Goal: Information Seeking & Learning: Learn about a topic

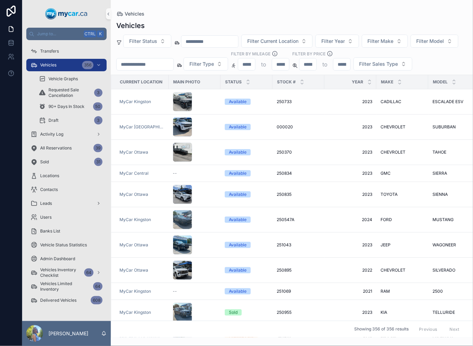
click at [174, 67] on input "scrollable content" at bounding box center [145, 65] width 57 height 10
type input "******"
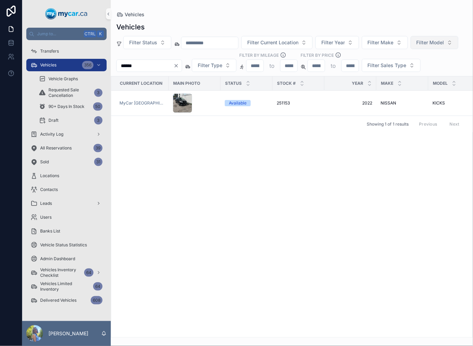
drag, startPoint x: 203, startPoint y: 66, endPoint x: 155, endPoint y: 66, distance: 48.2
click at [155, 66] on div "Filter Status Filter Current Location Filter Year Filter Make Filter Model ****…" at bounding box center [292, 54] width 362 height 36
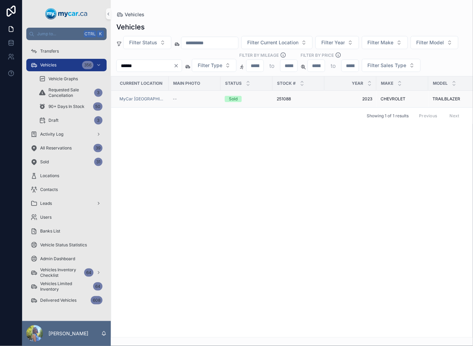
type input "******"
click at [282, 102] on span "251088" at bounding box center [284, 99] width 14 height 6
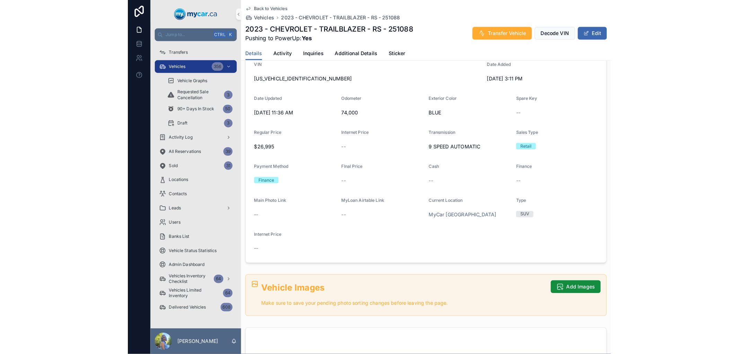
scroll to position [308, 0]
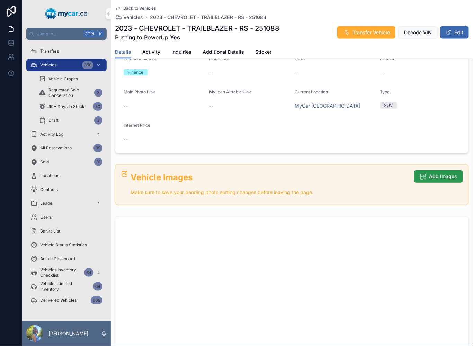
click at [441, 175] on span "Add Images" at bounding box center [444, 176] width 28 height 7
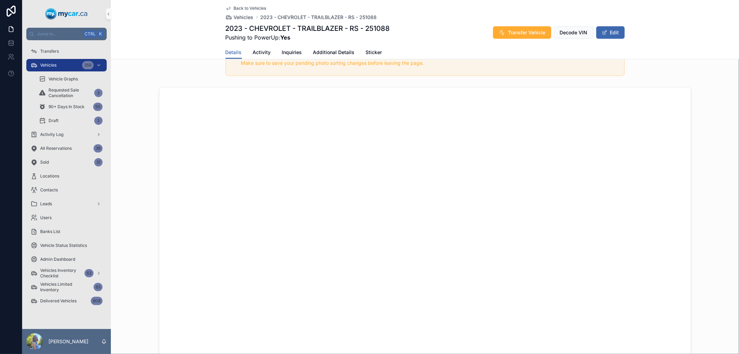
scroll to position [462, 0]
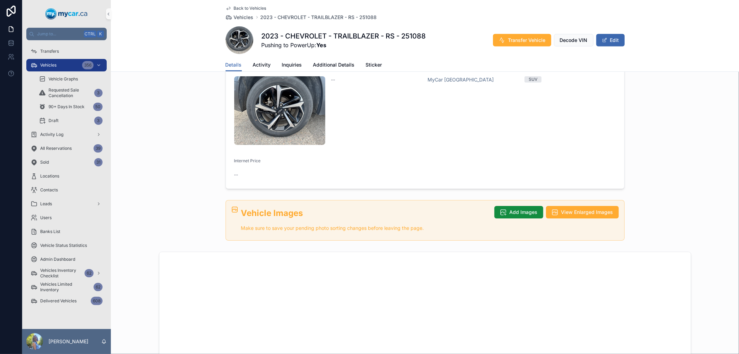
scroll to position [359, 0]
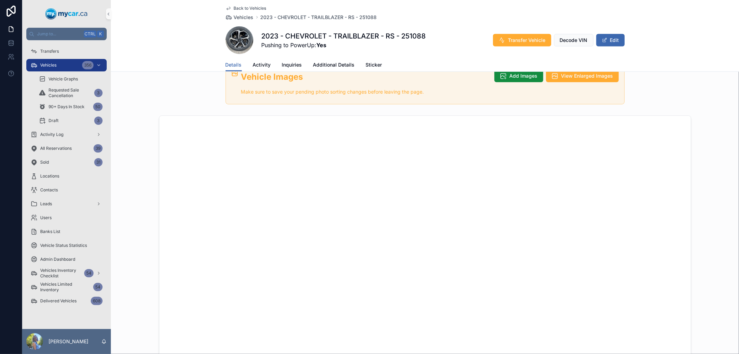
scroll to position [539, 0]
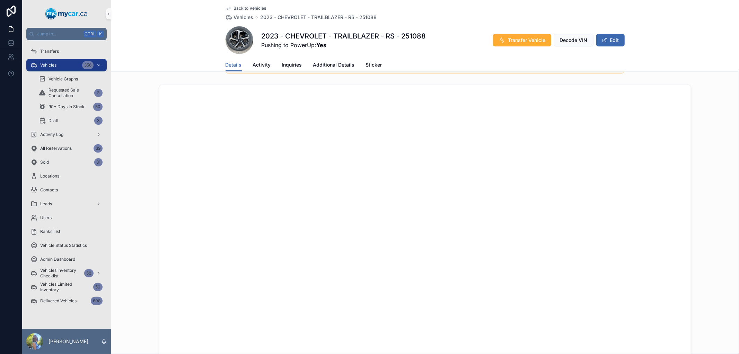
scroll to position [500, 0]
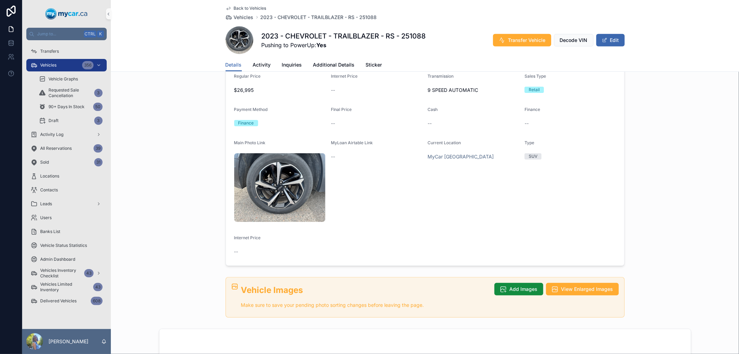
scroll to position [269, 0]
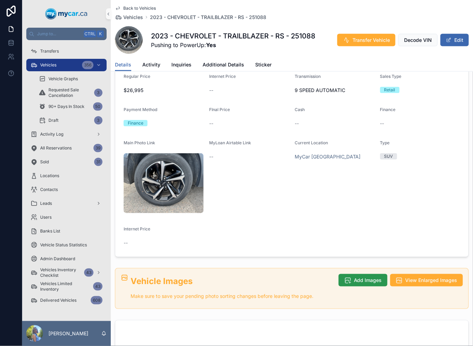
click at [354, 277] on span "Add Images" at bounding box center [368, 280] width 28 height 7
click at [355, 277] on span "Add Images" at bounding box center [368, 280] width 28 height 7
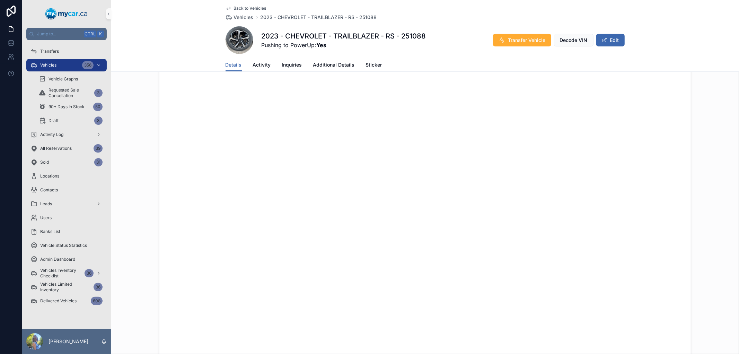
scroll to position [577, 0]
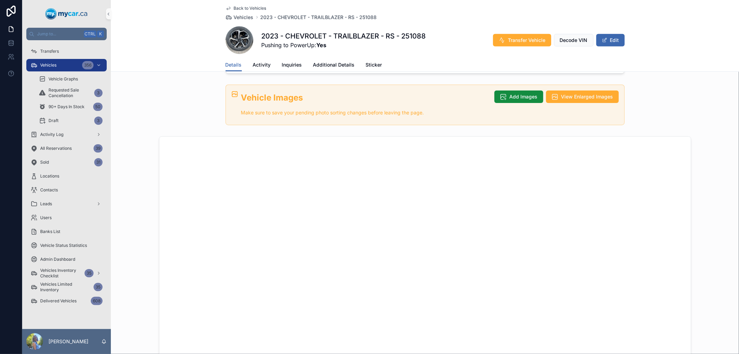
scroll to position [577, 0]
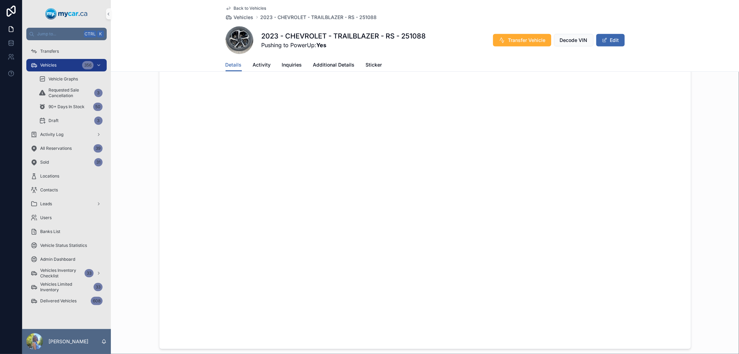
scroll to position [600, 0]
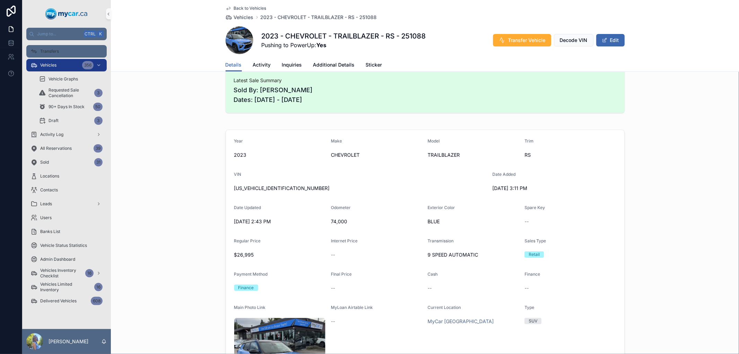
scroll to position [104, 0]
click at [49, 61] on div "Vehicles 356" at bounding box center [66, 65] width 72 height 11
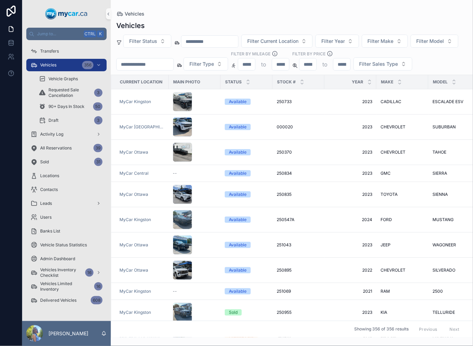
click at [174, 60] on input "scrollable content" at bounding box center [145, 65] width 57 height 10
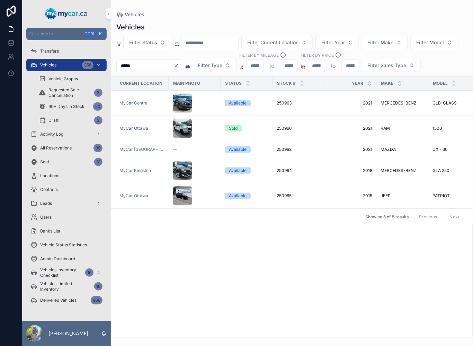
type input "*****"
click at [179, 67] on icon "Clear" at bounding box center [177, 66] width 6 height 6
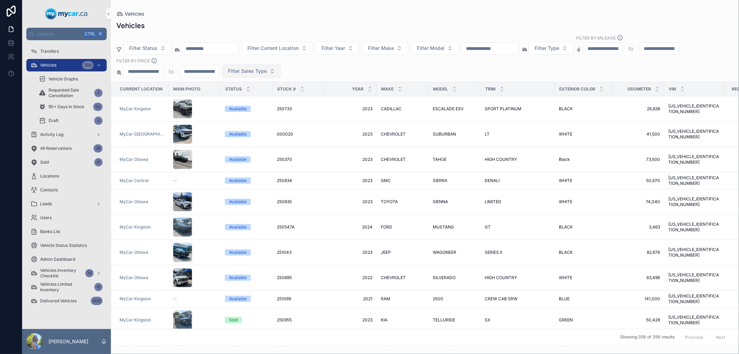
click at [224, 65] on button "Filter Sales Type" at bounding box center [251, 70] width 59 height 13
click at [228, 52] on input "scrollable content" at bounding box center [210, 49] width 57 height 10
click at [286, 21] on div "Vehicles" at bounding box center [424, 26] width 617 height 10
click at [503, 47] on input "scrollable content" at bounding box center [490, 49] width 57 height 10
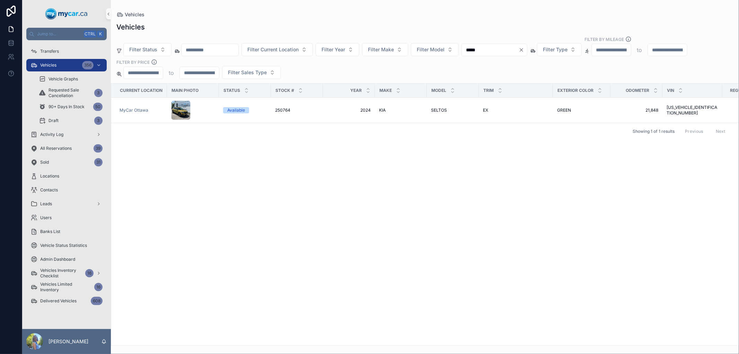
click at [491, 49] on input "*****" at bounding box center [490, 50] width 57 height 10
type input "******"
click at [385, 108] on span "FORD" at bounding box center [386, 110] width 11 height 6
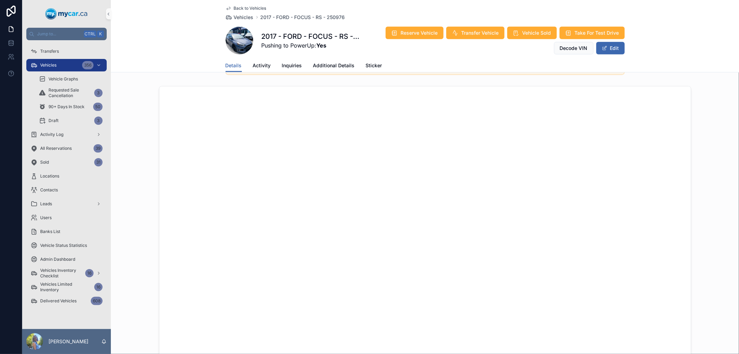
scroll to position [462, 0]
click at [44, 61] on div "Vehicles 356" at bounding box center [66, 65] width 72 height 11
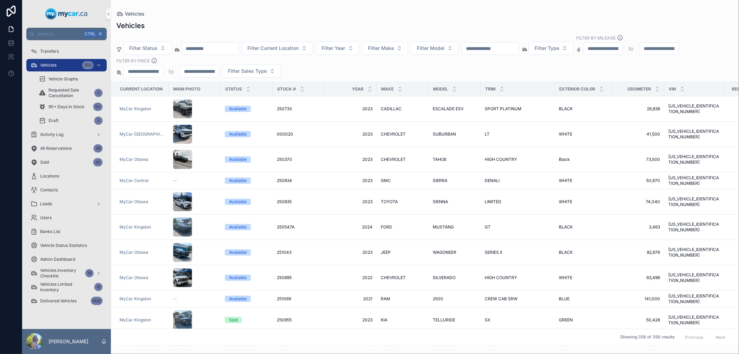
click at [519, 47] on input "scrollable content" at bounding box center [490, 49] width 57 height 10
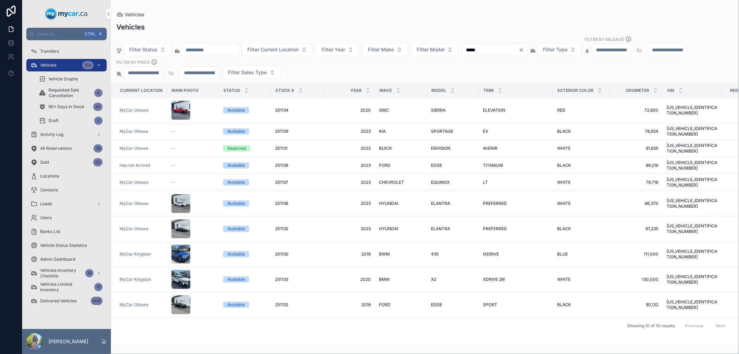
click at [491, 49] on input "*****" at bounding box center [490, 50] width 57 height 10
click at [496, 49] on input "*****" at bounding box center [490, 50] width 57 height 10
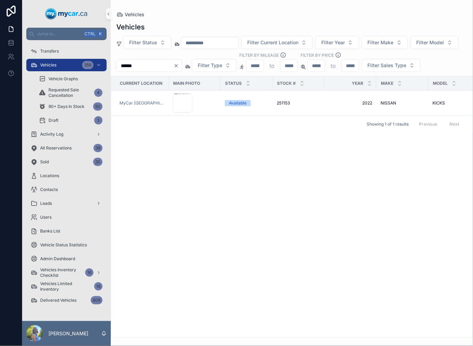
type input "******"
click at [285, 106] on span "251153" at bounding box center [283, 103] width 13 height 6
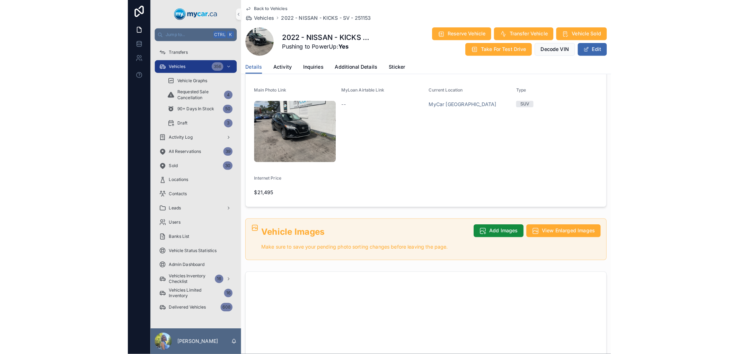
scroll to position [192, 0]
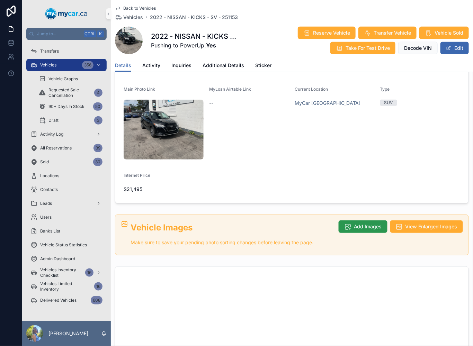
click at [360, 223] on span "Add Images" at bounding box center [368, 226] width 28 height 7
click at [346, 223] on icon "scrollable content" at bounding box center [347, 226] width 7 height 7
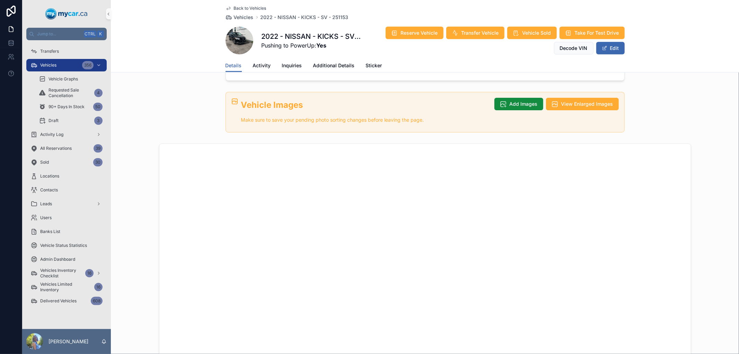
scroll to position [346, 0]
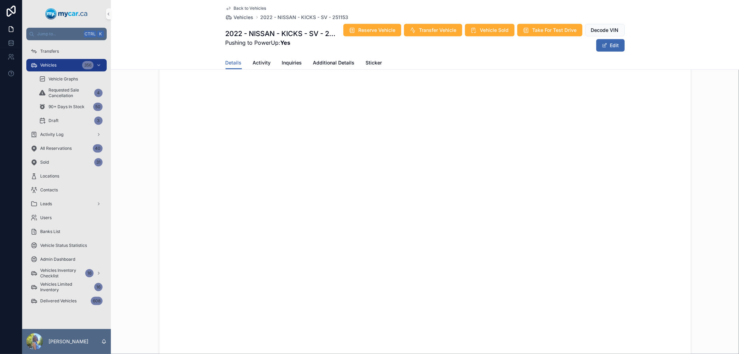
scroll to position [431, 0]
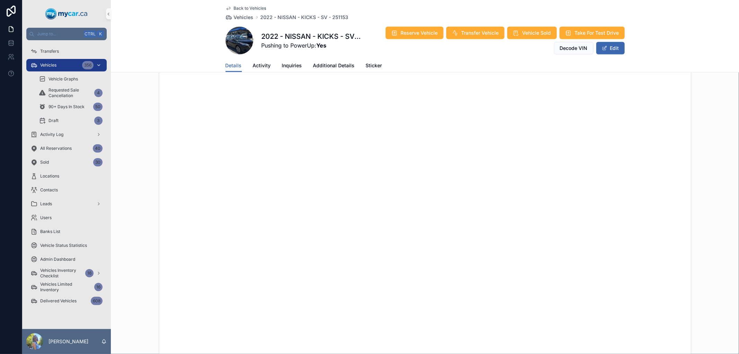
click at [42, 62] on span "Vehicles" at bounding box center [48, 65] width 16 height 6
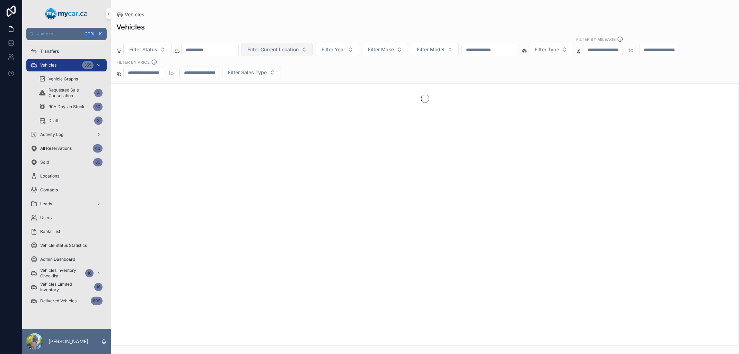
click at [313, 50] on button "Filter Current Location" at bounding box center [276, 49] width 71 height 13
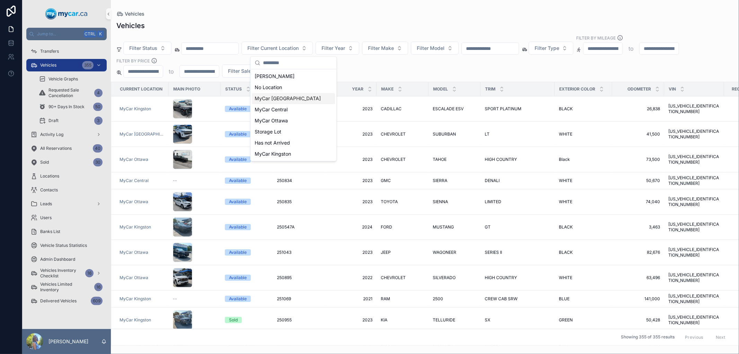
click at [293, 101] on span "MyCar [GEOGRAPHIC_DATA]" at bounding box center [288, 98] width 66 height 7
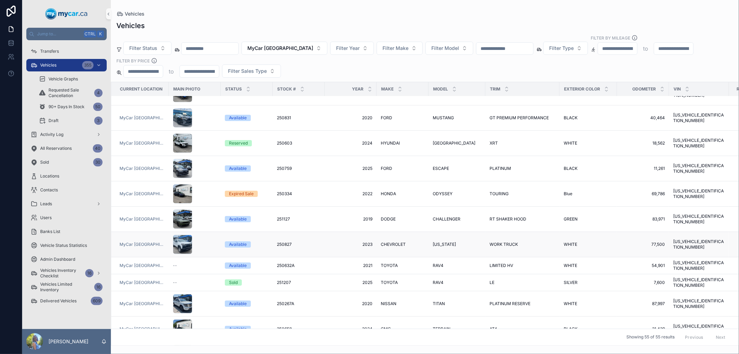
scroll to position [77, 0]
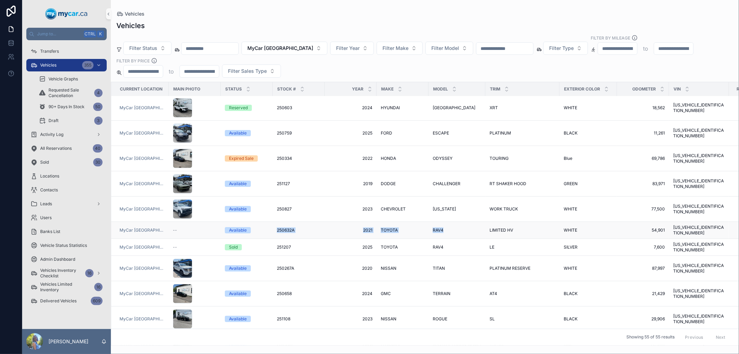
drag, startPoint x: 274, startPoint y: 227, endPoint x: 446, endPoint y: 228, distance: 171.5
click at [446, 228] on tr "MyCar [GEOGRAPHIC_DATA] -- Available 250632A 250632A 2021 2021 TOYOTA TOYOTA RA…" at bounding box center [473, 230] width 724 height 17
copy tr "250632A 250632A 2021 2021 TOYOTA TOYOTA RAV4"
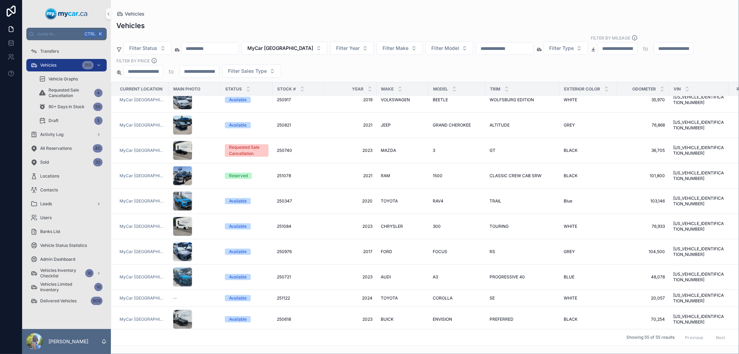
scroll to position [385, 0]
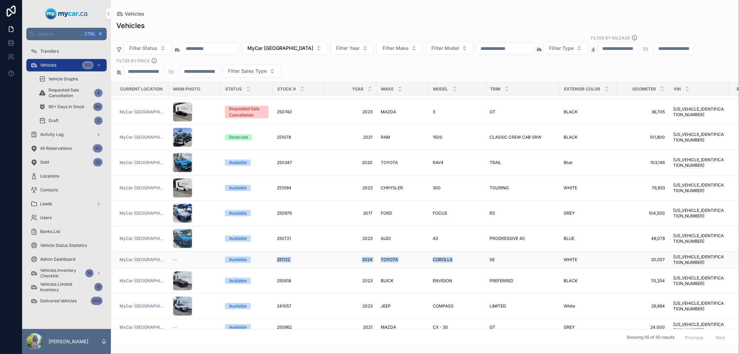
drag, startPoint x: 278, startPoint y: 246, endPoint x: 456, endPoint y: 245, distance: 178.1
click at [456, 251] on tr "MyCar [GEOGRAPHIC_DATA] -- Available 251122 251122 2024 2024 TOYOTA TOYOTA CORO…" at bounding box center [473, 259] width 724 height 17
copy tr "251122 251122 2024 2024 TOYOTA TOYOTA COROLLA"
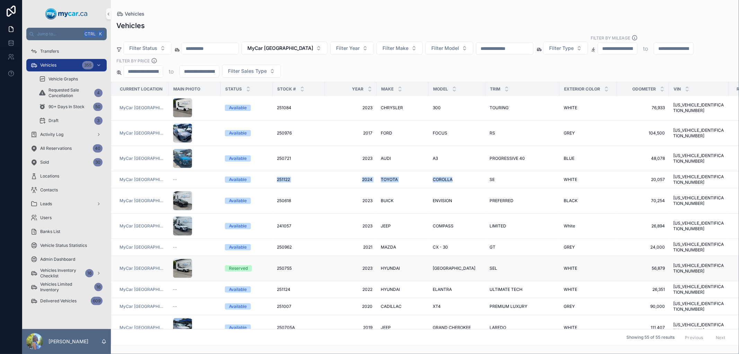
scroll to position [462, 0]
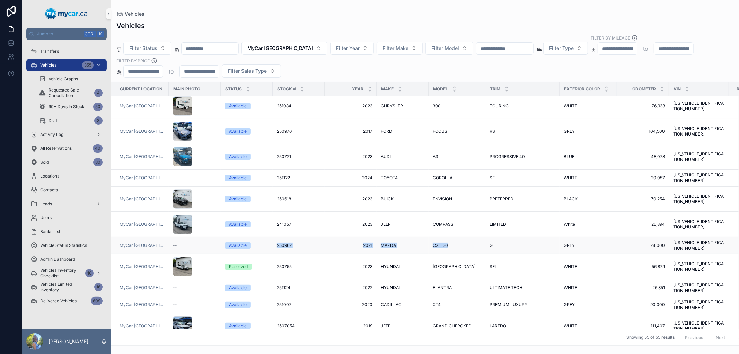
drag, startPoint x: 268, startPoint y: 234, endPoint x: 447, endPoint y: 233, distance: 178.8
click at [447, 237] on tr "MyCar [GEOGRAPHIC_DATA] -- Available 250962 250962 2021 2021 MAZDA MAZDA CX - 3…" at bounding box center [473, 245] width 724 height 17
copy tr "250962 250962 2021 2021 MAZDA MAZDA CX - 30"
drag, startPoint x: 271, startPoint y: 273, endPoint x: 454, endPoint y: 272, distance: 183.3
click at [454, 279] on tr "[GEOGRAPHIC_DATA] -- Available 251124 251124 2022 2022 HYUNDAI HYUNDAI ELANTRA …" at bounding box center [473, 287] width 724 height 17
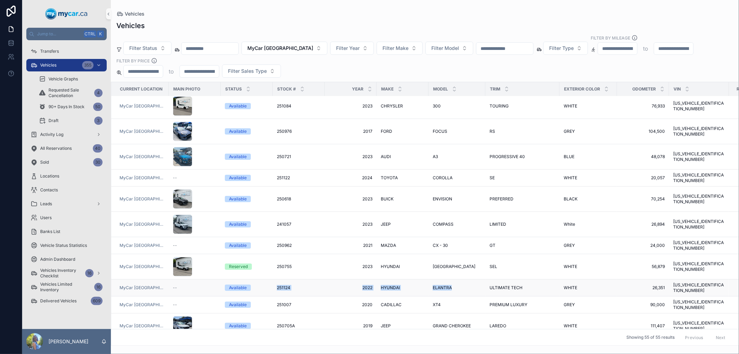
copy tr "251124 251124 2022 2022 HYUNDAI HYUNDAI ELANTRA"
drag, startPoint x: 269, startPoint y: 283, endPoint x: 439, endPoint y: 287, distance: 170.1
click at [439, 296] on tr "MyCar [GEOGRAPHIC_DATA] -- Available 251007 251007 2020 2020 CADILLAC CADILLAC …" at bounding box center [473, 304] width 724 height 17
copy tr "251007 251007 2020 2020 CADILLAC CADILLAC XT4"
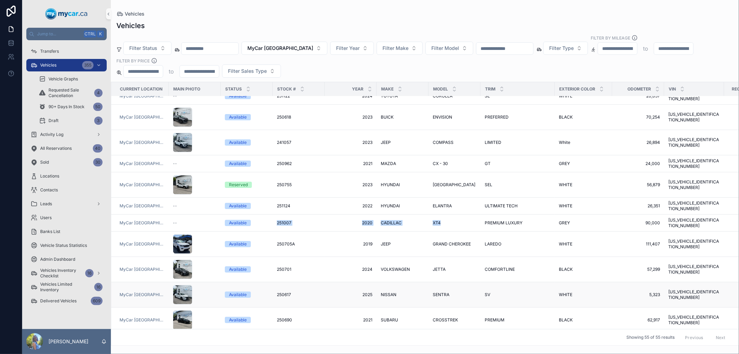
scroll to position [577, 0]
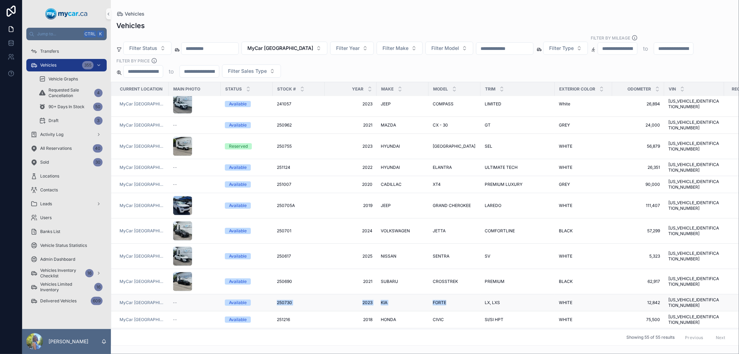
drag, startPoint x: 268, startPoint y: 282, endPoint x: 449, endPoint y: 279, distance: 180.9
click at [449, 294] on tr "MyCar North Bay -- Available 250730 250730 2023 2023 KIA KIA FORTE FORTE LX, LX…" at bounding box center [470, 302] width 719 height 17
copy tr "250730 250730 2023 2023 KIA KIA FORTE"
drag, startPoint x: 268, startPoint y: 293, endPoint x: 446, endPoint y: 292, distance: 177.0
click at [446, 311] on tr "MyCar [GEOGRAPHIC_DATA] -- Available 251216 251216 2018 2018 HONDA HONDA CIVIC …" at bounding box center [470, 319] width 719 height 17
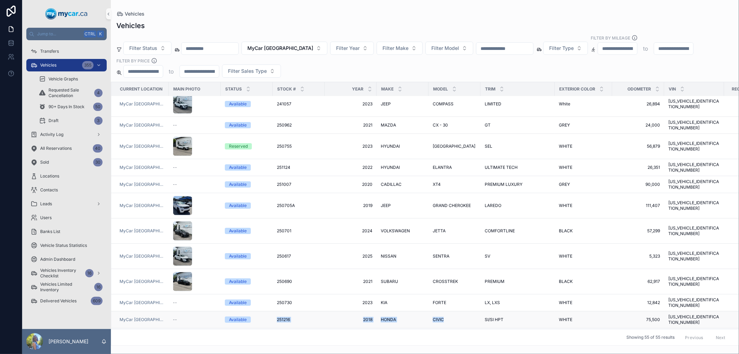
copy tr "251216 251216 2018 2018 HONDA HONDA CIVIC"
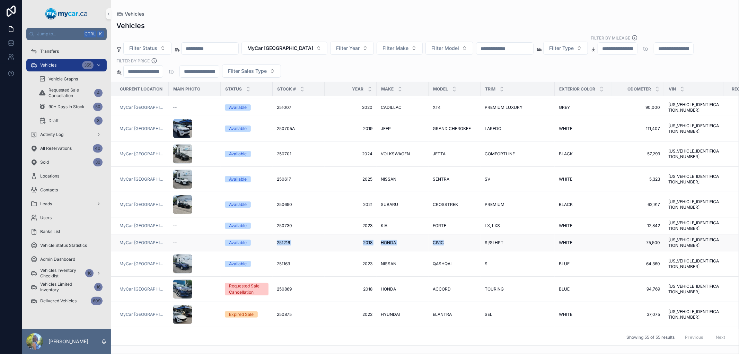
scroll to position [731, 0]
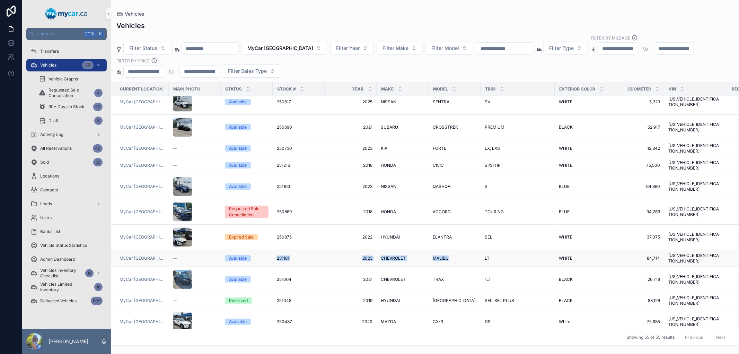
drag, startPoint x: 272, startPoint y: 224, endPoint x: 451, endPoint y: 226, distance: 178.4
click at [451, 250] on tr "MyCar [GEOGRAPHIC_DATA] -- Available 251181 251181 2023 2023 CHEVROLET CHEVROLE…" at bounding box center [470, 258] width 719 height 17
copy tr "251181 251181 2023 2023 CHEVROLET CHEVROLET MALIBU"
drag, startPoint x: 272, startPoint y: 262, endPoint x: 458, endPoint y: 262, distance: 186.7
click at [458, 292] on tr "[GEOGRAPHIC_DATA] -- Reserved 251048 251048 2019 2019 HYUNDAI HYUNDAI SANTA FE …" at bounding box center [470, 300] width 719 height 17
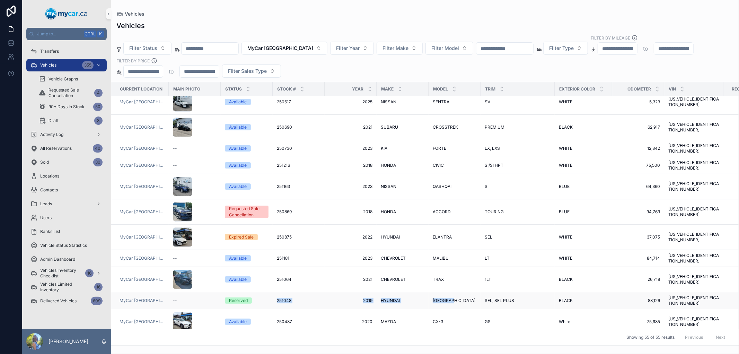
copy tr "251048 251048 2019 2019 HYUNDAI HYUNDAI SANTA FE"
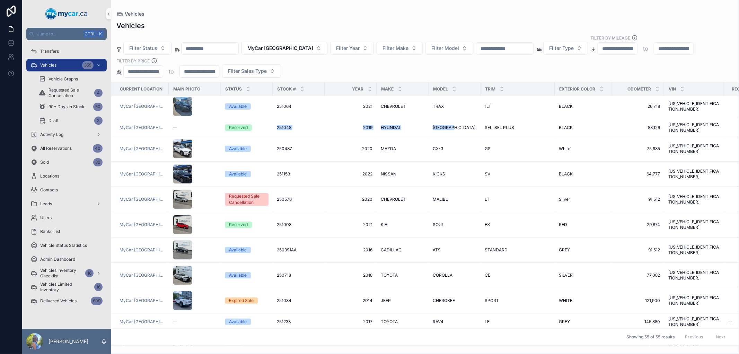
scroll to position [923, 0]
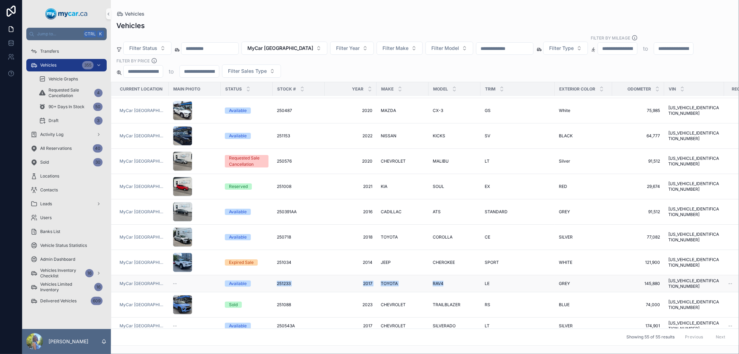
drag, startPoint x: 271, startPoint y: 258, endPoint x: 443, endPoint y: 259, distance: 172.2
click at [443, 275] on tr "MyCar [GEOGRAPHIC_DATA] -- Available 251233 251233 2017 2017 TOYOTA TOYOTA RAV4…" at bounding box center [470, 283] width 719 height 17
copy tr "251233 251233 2017 2017 TOYOTA TOYOTA RAV4"
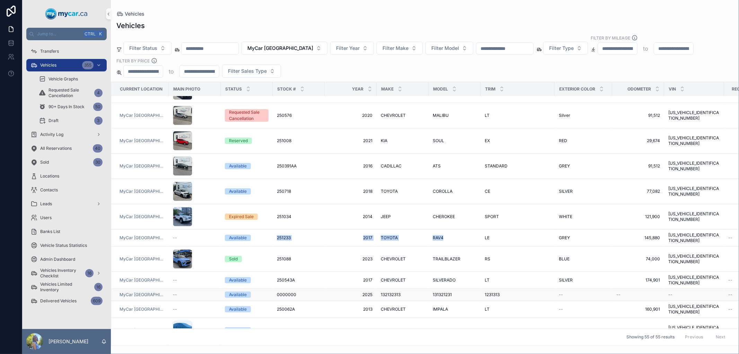
scroll to position [980, 0]
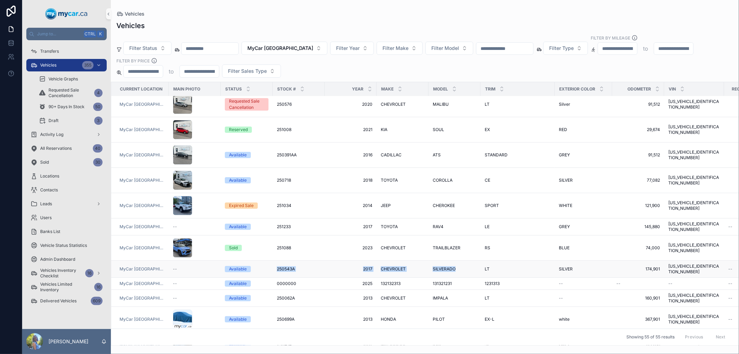
drag, startPoint x: 271, startPoint y: 243, endPoint x: 463, endPoint y: 245, distance: 191.9
click at [463, 261] on tr "MyCar [GEOGRAPHIC_DATA] -- Available 250543A 250543A 2017 2017 CHEVROLET CHEVRO…" at bounding box center [470, 269] width 719 height 17
drag, startPoint x: 272, startPoint y: 266, endPoint x: 447, endPoint y: 263, distance: 175.0
click at [447, 290] on tr "MyCar [GEOGRAPHIC_DATA] -- Available 250062A 250062A 2013 2013 CHEVROLET CHEVRO…" at bounding box center [470, 298] width 719 height 17
click at [491, 49] on input "scrollable content" at bounding box center [504, 49] width 57 height 10
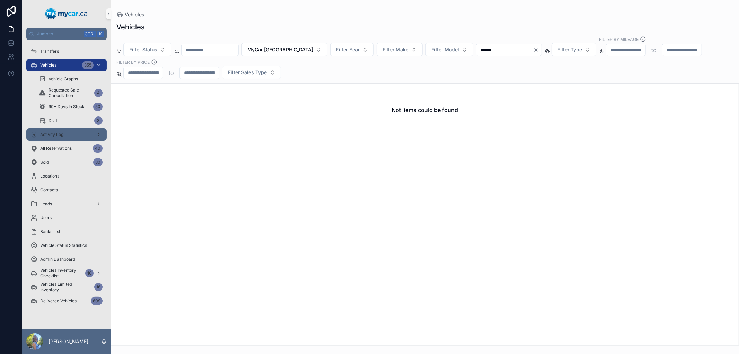
type input "******"
click at [59, 135] on span "Activity Log" at bounding box center [51, 135] width 23 height 6
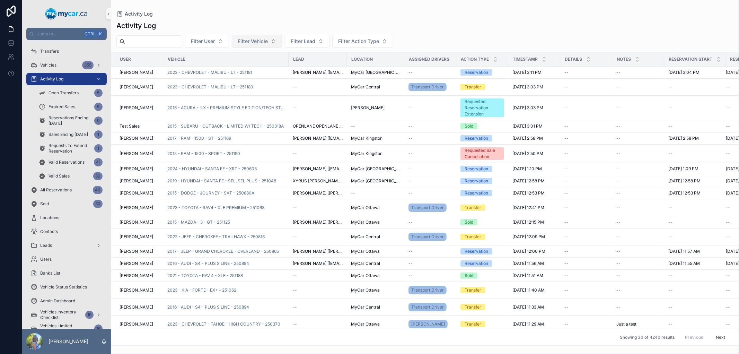
click at [256, 39] on span "Filter Vehicle" at bounding box center [253, 41] width 30 height 7
type input "******"
click at [262, 66] on span "2023 - FORD - EDGE - TITANIUM - 250971" at bounding box center [268, 69] width 69 height 7
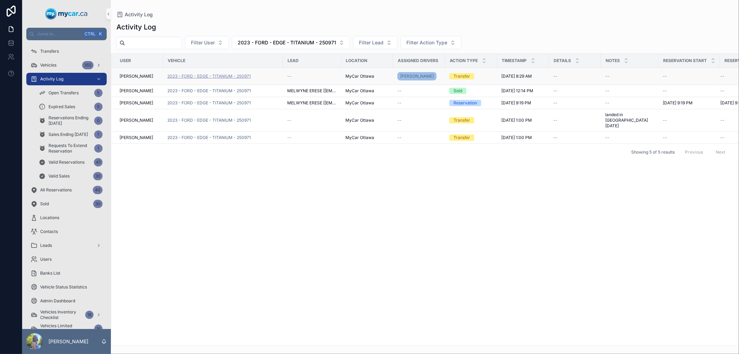
click at [241, 74] on span "2023 - FORD - EDGE - TITANIUM - 250971" at bounding box center [208, 76] width 83 height 6
